Goal: Check status

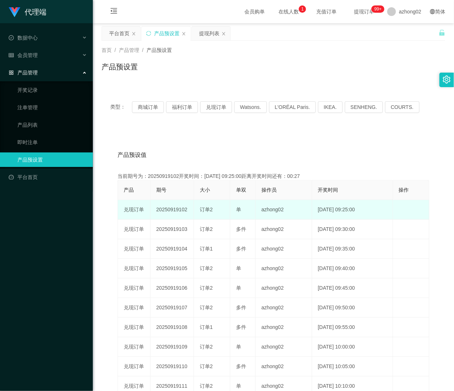
click at [169, 211] on td "20250919102" at bounding box center [172, 210] width 44 height 20
copy td "20250919102"
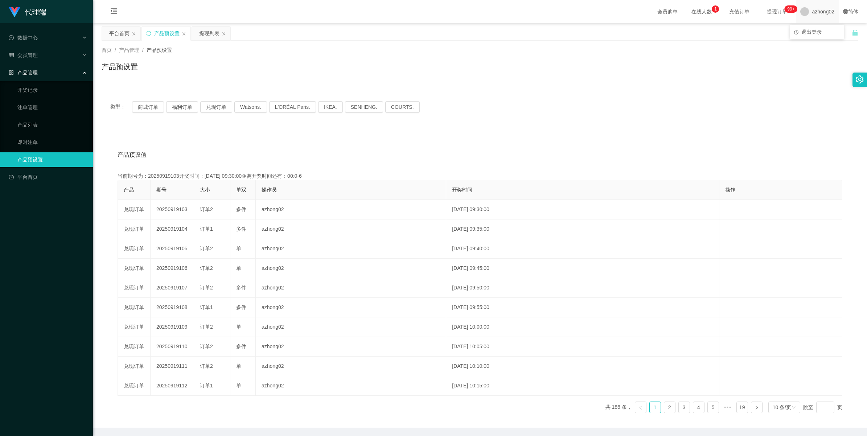
click at [454, 13] on span "azhong02" at bounding box center [823, 11] width 22 height 23
click at [454, 29] on span "退出登录" at bounding box center [811, 32] width 20 height 6
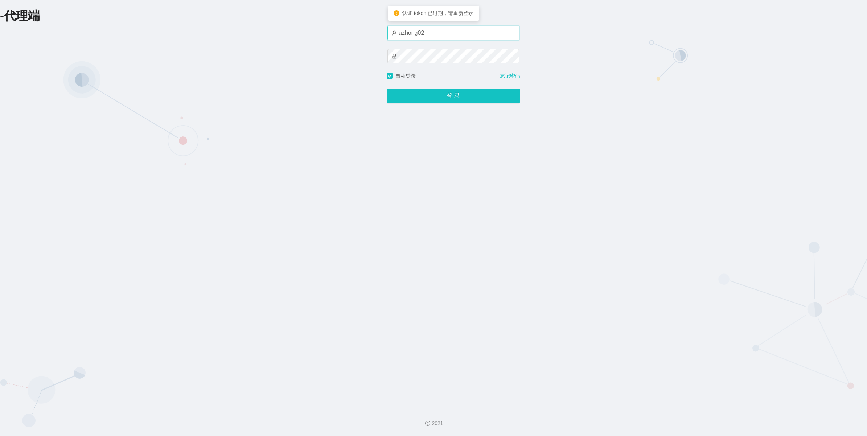
click at [454, 35] on input "azhong02" at bounding box center [453, 33] width 132 height 15
type input "azhong01"
click at [454, 98] on button "登 录" at bounding box center [453, 95] width 133 height 15
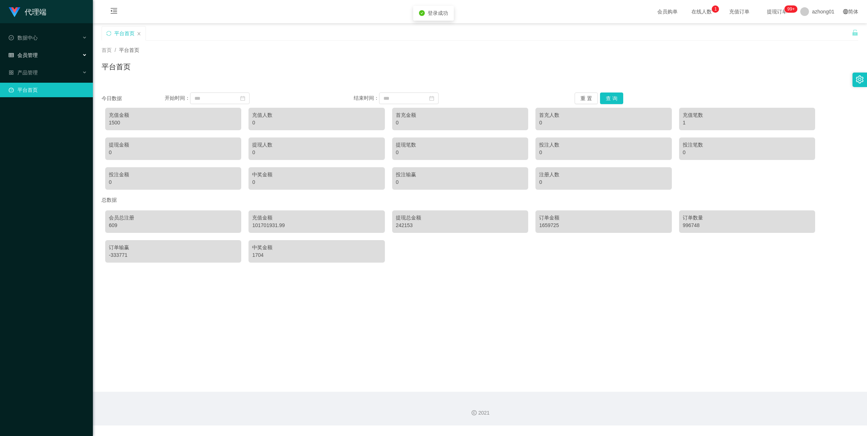
click at [38, 57] on div "会员管理" at bounding box center [46, 55] width 93 height 15
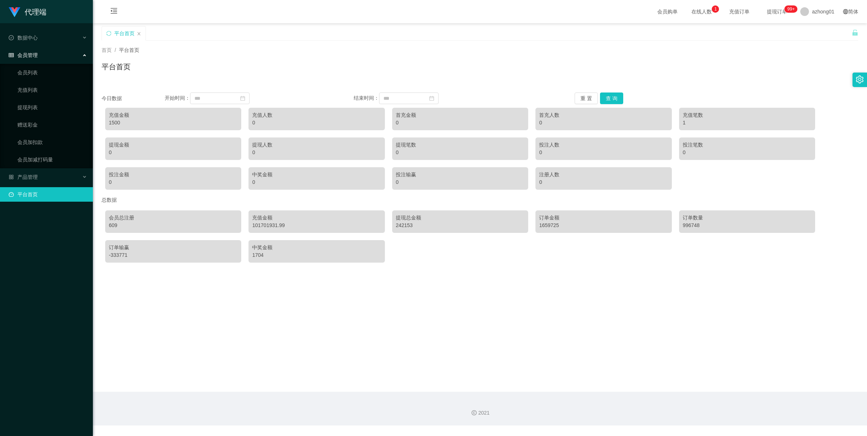
click at [29, 62] on div "会员管理" at bounding box center [46, 55] width 93 height 15
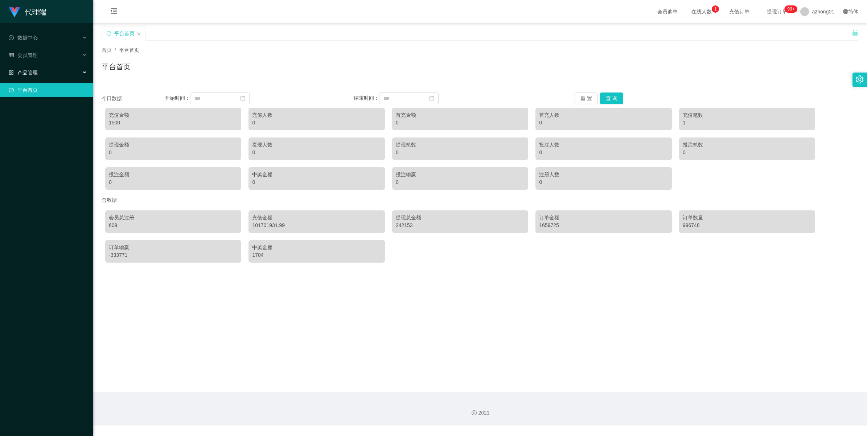
click at [29, 71] on span "产品管理" at bounding box center [23, 73] width 29 height 6
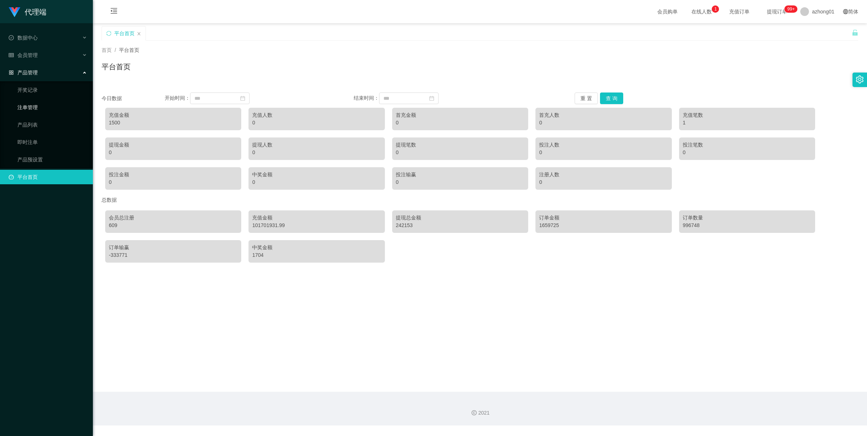
click at [31, 109] on link "注单管理" at bounding box center [52, 107] width 70 height 15
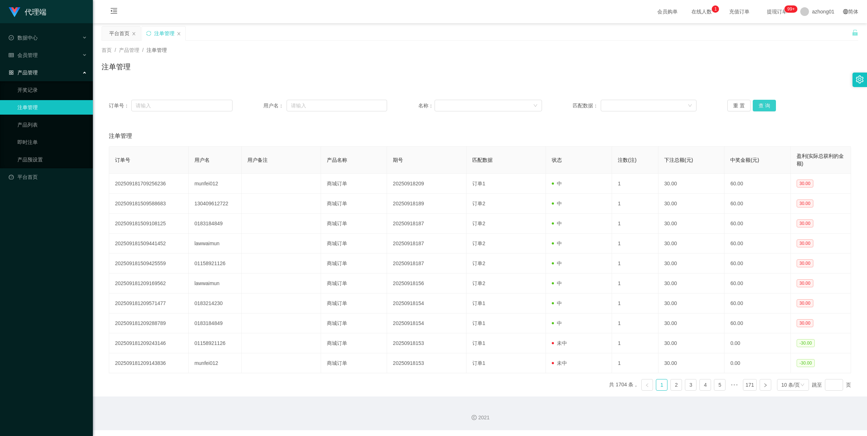
click at [454, 102] on button "查 询" at bounding box center [763, 106] width 23 height 12
click at [454, 102] on div "重 置 查 询" at bounding box center [789, 106] width 124 height 12
click at [454, 102] on button "查 询" at bounding box center [763, 106] width 23 height 12
click at [454, 102] on div "重 置 查 询" at bounding box center [789, 106] width 124 height 12
click at [454, 102] on button "查 询" at bounding box center [763, 106] width 23 height 12
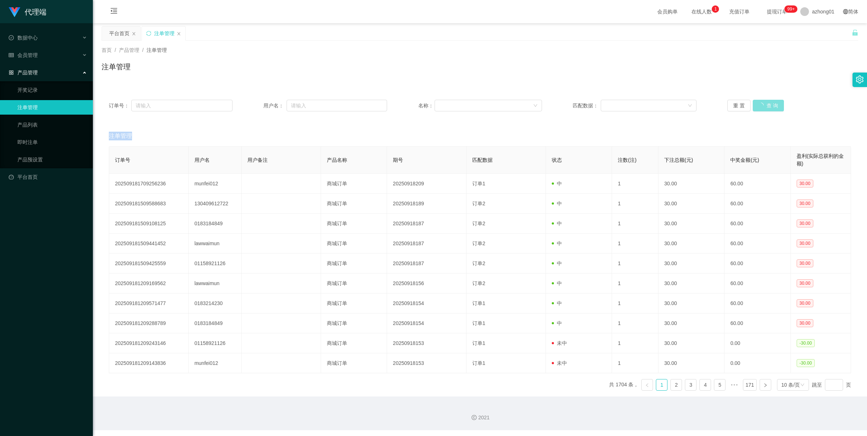
click at [454, 102] on div "重 置 查 询" at bounding box center [789, 106] width 124 height 12
click at [454, 102] on button "查 询" at bounding box center [767, 106] width 31 height 12
click at [454, 102] on div "重 置 查 询" at bounding box center [789, 106] width 124 height 12
click at [454, 102] on button "查 询" at bounding box center [763, 106] width 23 height 12
click at [454, 102] on div "重 置 查 询" at bounding box center [789, 106] width 124 height 12
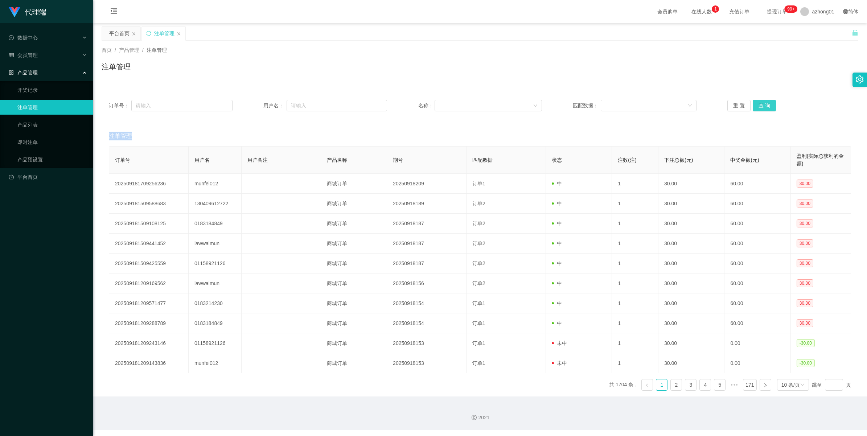
click at [454, 102] on button "查 询" at bounding box center [763, 106] width 23 height 12
click at [454, 102] on div "重 置 查 询" at bounding box center [789, 106] width 124 height 12
click at [454, 102] on button "查 询" at bounding box center [763, 106] width 23 height 12
click at [454, 102] on div "重 置 查 询" at bounding box center [789, 106] width 124 height 12
click at [454, 102] on button "查 询" at bounding box center [763, 106] width 23 height 12
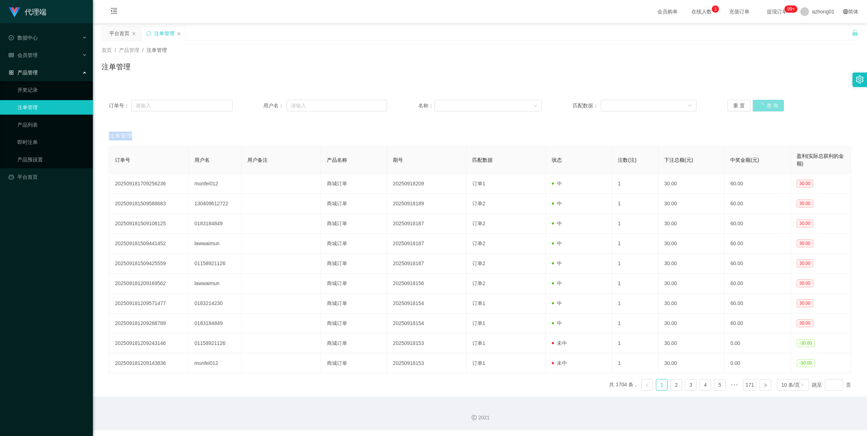
click at [454, 102] on div "重 置 查 询" at bounding box center [789, 106] width 124 height 12
click at [454, 102] on button "查 询" at bounding box center [767, 106] width 31 height 12
click at [454, 102] on div "重 置 查 询" at bounding box center [789, 106] width 124 height 12
click at [454, 102] on button "查 询" at bounding box center [763, 106] width 23 height 12
click at [454, 102] on div "重 置 查 询" at bounding box center [789, 106] width 124 height 12
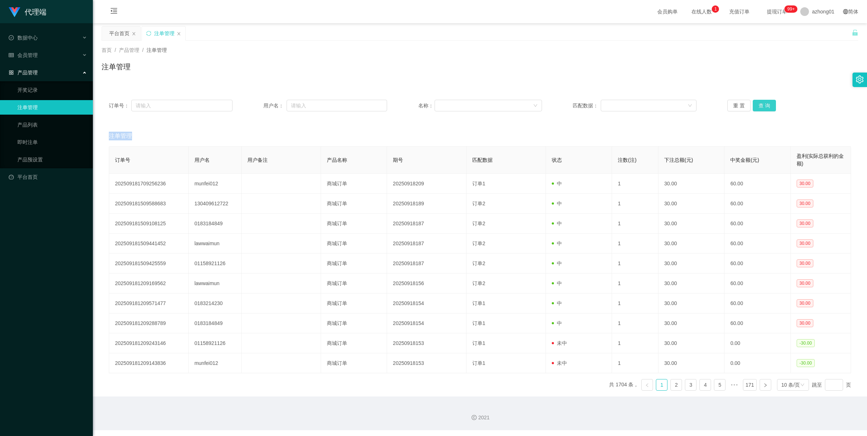
click at [454, 102] on button "查 询" at bounding box center [763, 106] width 23 height 12
click at [454, 102] on div "重 置 查 询" at bounding box center [789, 106] width 124 height 12
click at [454, 104] on button "查 询" at bounding box center [763, 106] width 23 height 12
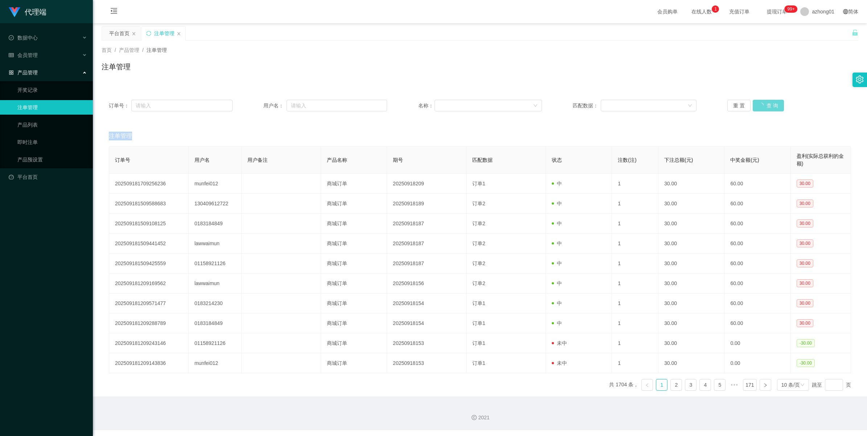
click at [454, 104] on div "重 置 查 询" at bounding box center [789, 106] width 124 height 12
click at [454, 104] on button "查 询" at bounding box center [763, 106] width 23 height 12
click at [454, 104] on div "重 置 查 询" at bounding box center [789, 106] width 124 height 12
click at [454, 104] on button "查 询" at bounding box center [763, 106] width 23 height 12
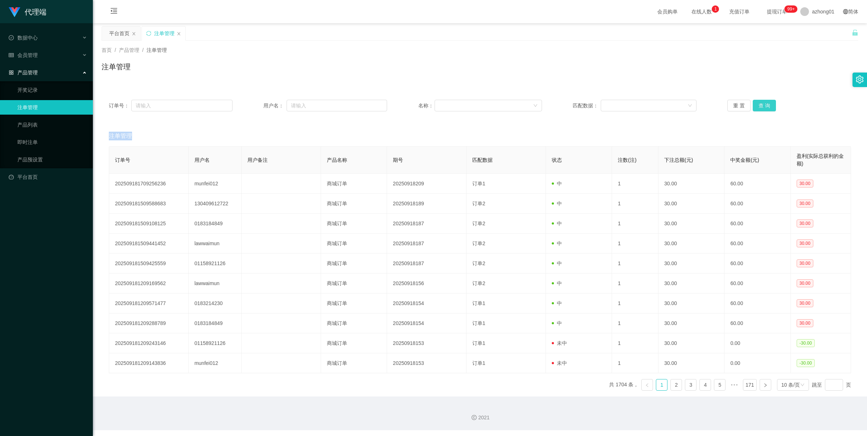
click at [454, 104] on button "查 询" at bounding box center [763, 106] width 23 height 12
click at [454, 106] on button "查 询" at bounding box center [763, 106] width 23 height 12
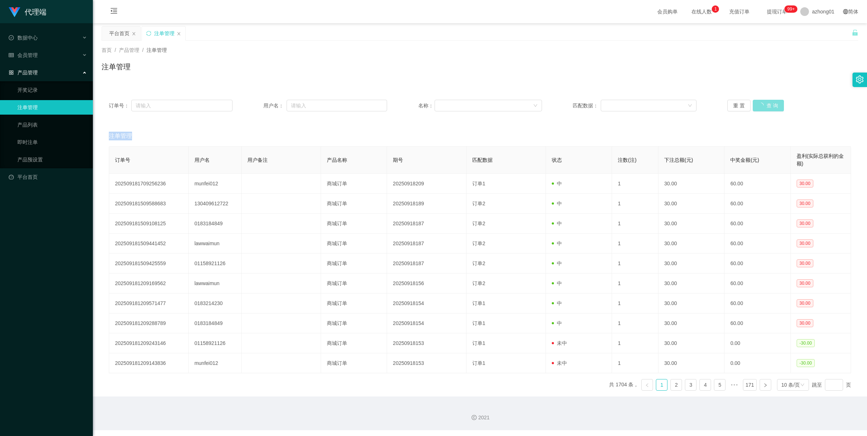
click at [454, 106] on div "重 置 查 询" at bounding box center [789, 106] width 124 height 12
click at [454, 103] on button "查 询" at bounding box center [763, 106] width 23 height 12
